Goal: Find specific page/section: Find specific page/section

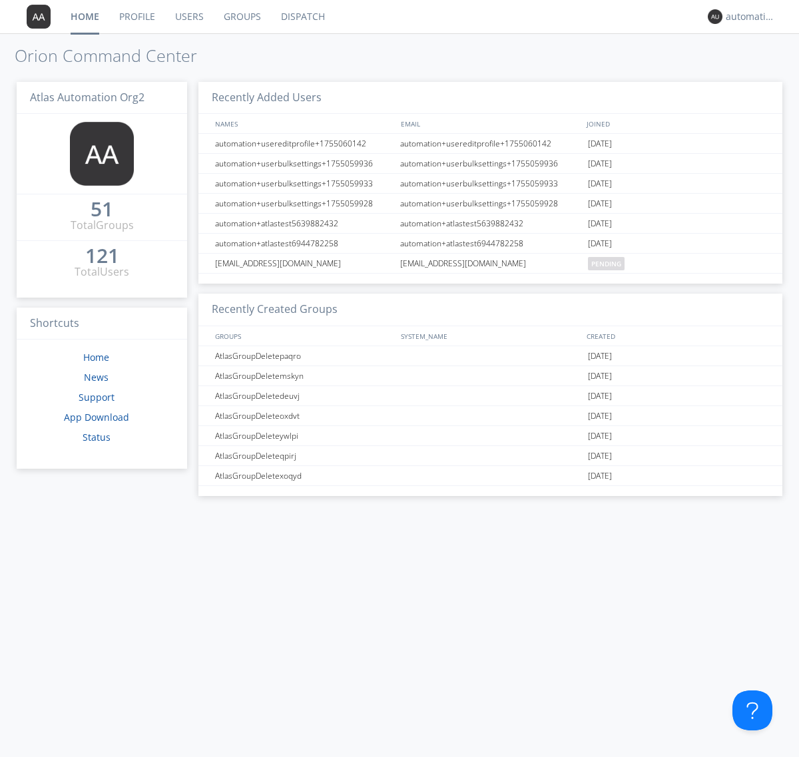
click at [301, 17] on link "Dispatch" at bounding box center [303, 16] width 64 height 33
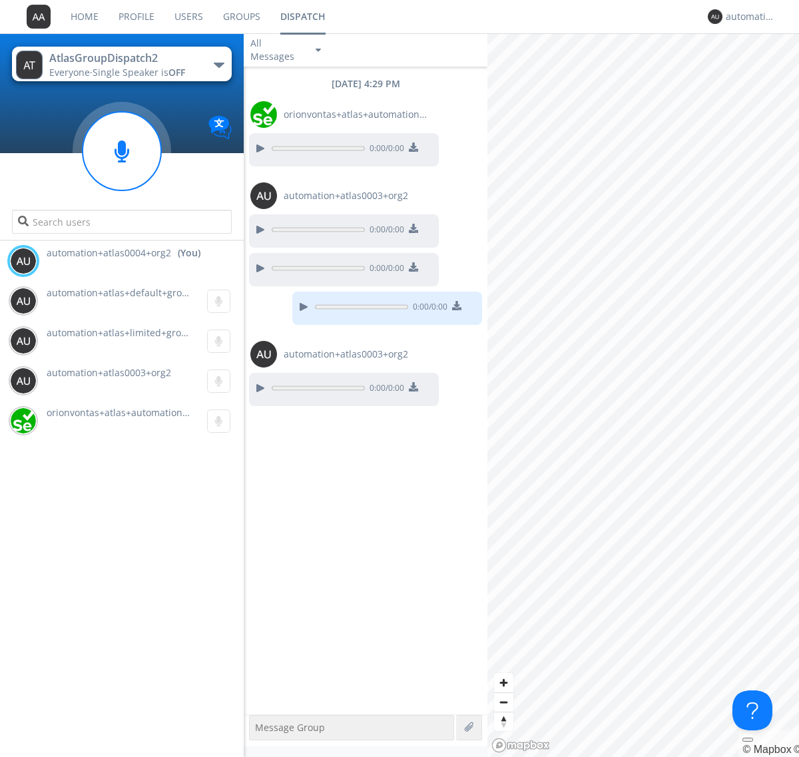
click at [218, 65] on div "button" at bounding box center [219, 65] width 11 height 5
click at [0, 0] on span "AtlasGroupDispatch3" at bounding box center [0, 0] width 0 height 0
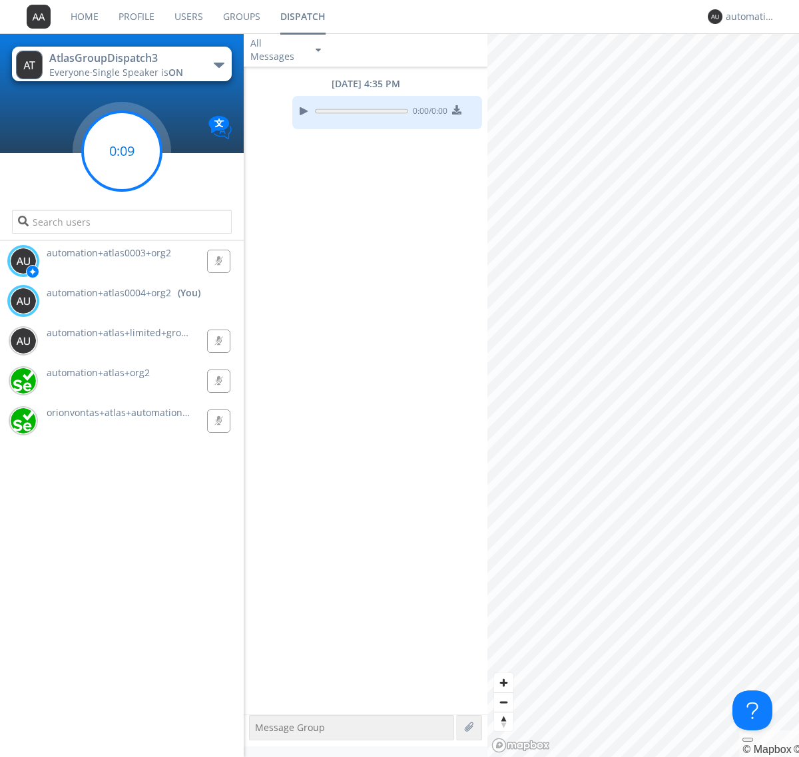
click at [122, 151] on g at bounding box center [122, 151] width 79 height 79
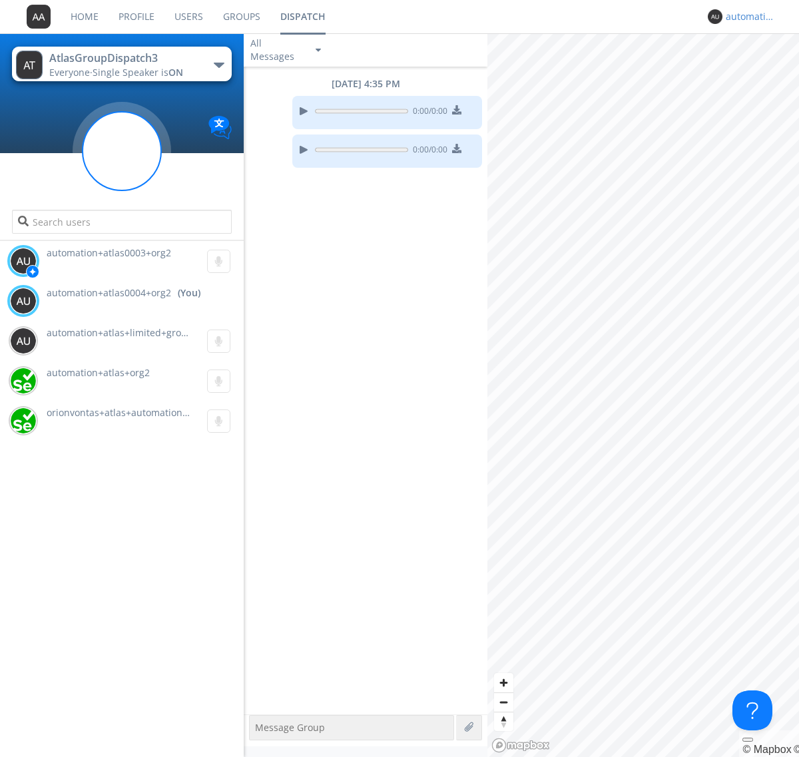
click at [747, 17] on div "automation+atlas0004+org2" at bounding box center [750, 16] width 50 height 13
